Goal: Task Accomplishment & Management: Use online tool/utility

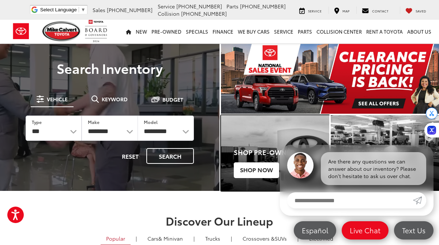
click at [264, 171] on span "Shop Now" at bounding box center [256, 169] width 45 height 15
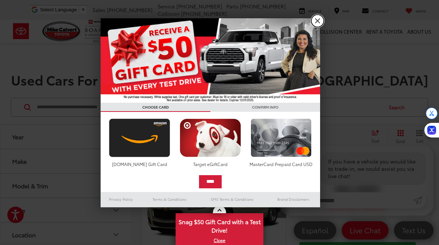
click at [320, 20] on link "X" at bounding box center [317, 21] width 12 height 12
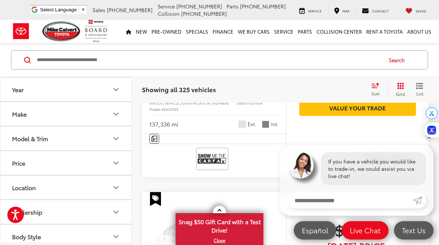
scroll to position [2000, 0]
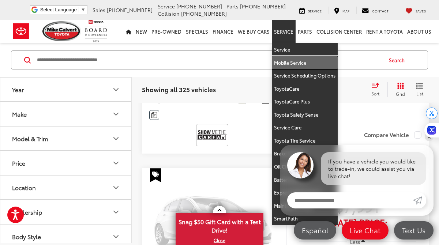
click at [291, 63] on link "Mobile Service" at bounding box center [305, 62] width 66 height 13
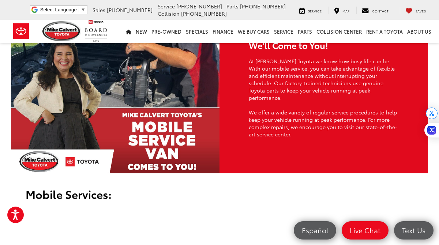
scroll to position [34, 0]
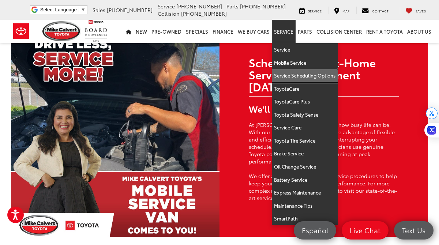
click at [285, 81] on link "Service Scheduling Options" at bounding box center [305, 75] width 66 height 13
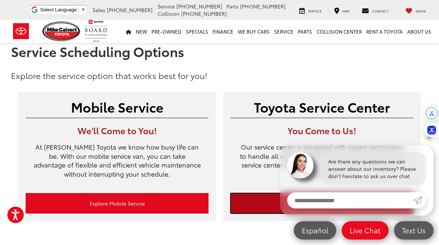
click at [260, 202] on link "Schedule Service Appointment" at bounding box center [321, 203] width 183 height 20
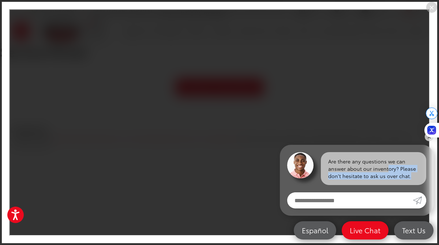
drag, startPoint x: 333, startPoint y: 166, endPoint x: 353, endPoint y: 188, distance: 29.8
click at [355, 190] on div "Are there any questions we can answer about our inventory? Please don't hesitat…" at bounding box center [357, 180] width 154 height 71
click at [359, 200] on input "Enter your message" at bounding box center [350, 200] width 126 height 16
type input "**"
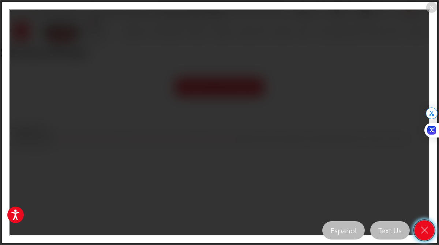
click at [423, 230] on icon "Close" at bounding box center [424, 230] width 10 height 10
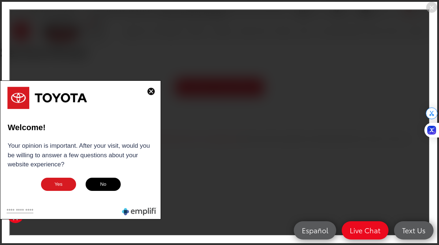
click at [150, 91] on img at bounding box center [150, 91] width 7 height 7
